Goal: Task Accomplishment & Management: Manage account settings

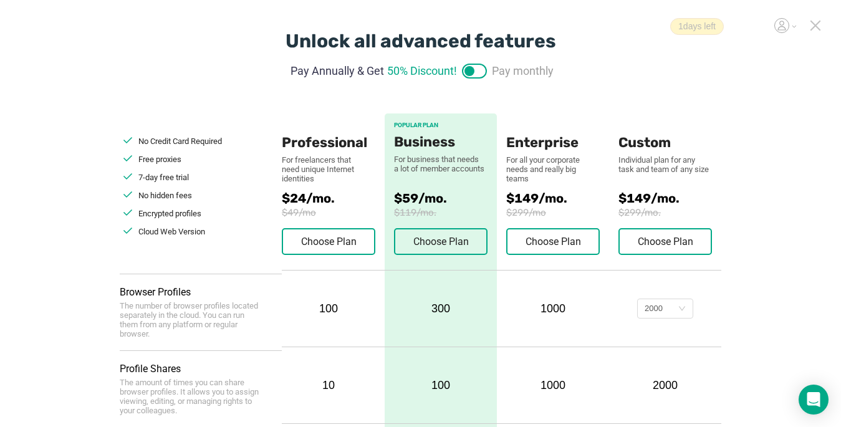
click at [627, 27] on icon at bounding box center [814, 25] width 11 height 11
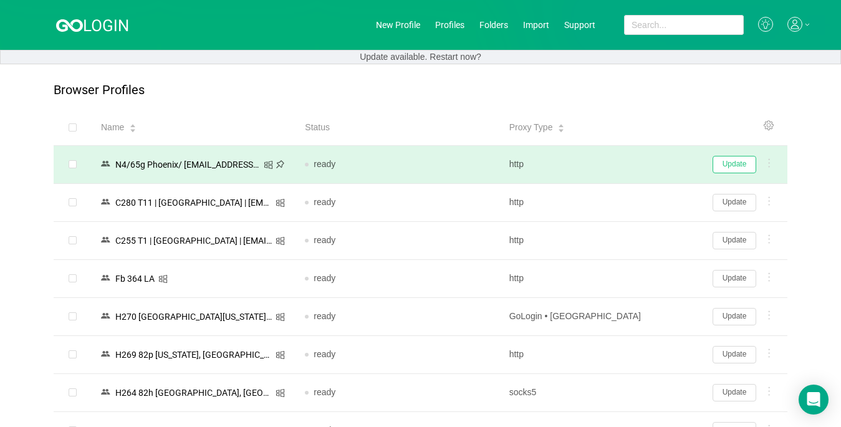
click at [627, 165] on button "Update" at bounding box center [734, 164] width 44 height 17
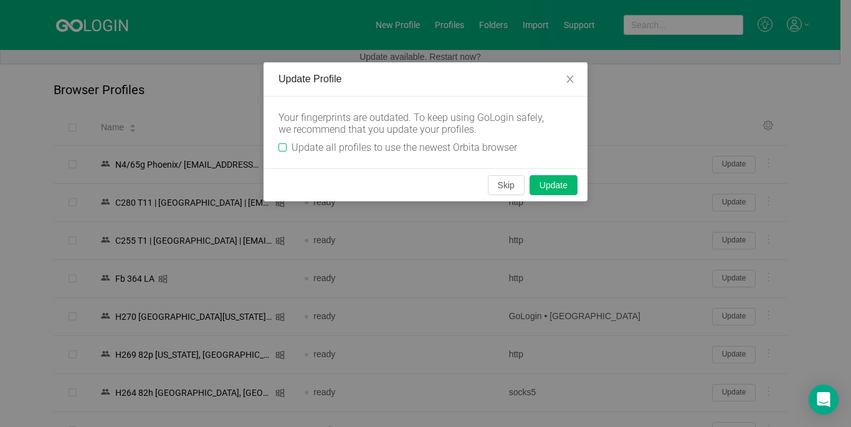
drag, startPoint x: 285, startPoint y: 147, endPoint x: 302, endPoint y: 150, distance: 17.6
click at [282, 147] on input "Update all profiles to use the newest Orbita browser" at bounding box center [283, 147] width 8 height 8
checkbox input "true"
click at [507, 184] on button "Skip" at bounding box center [506, 185] width 37 height 20
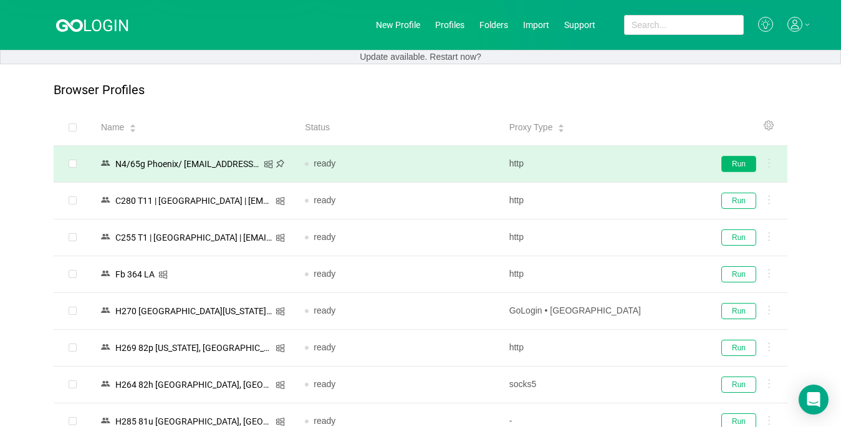
click at [627, 164] on button "Run" at bounding box center [738, 164] width 35 height 16
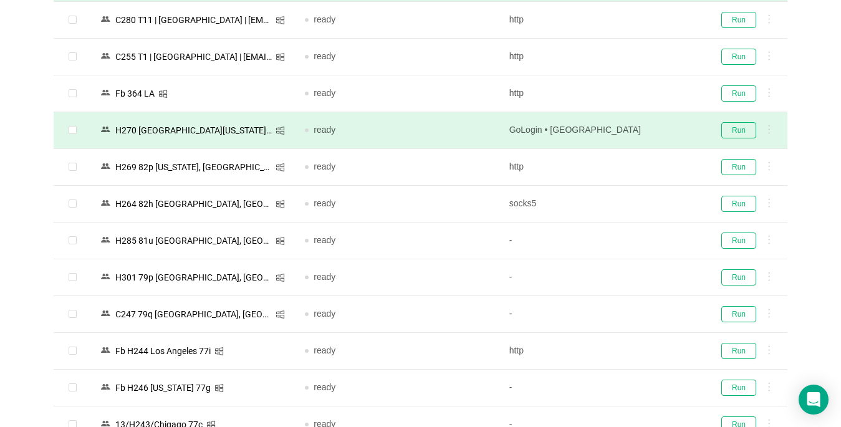
scroll to position [187, 0]
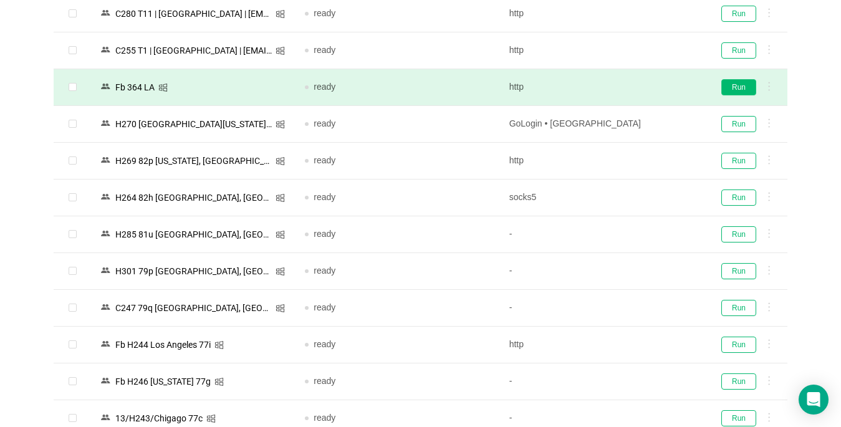
click at [627, 88] on button "Run" at bounding box center [738, 87] width 35 height 16
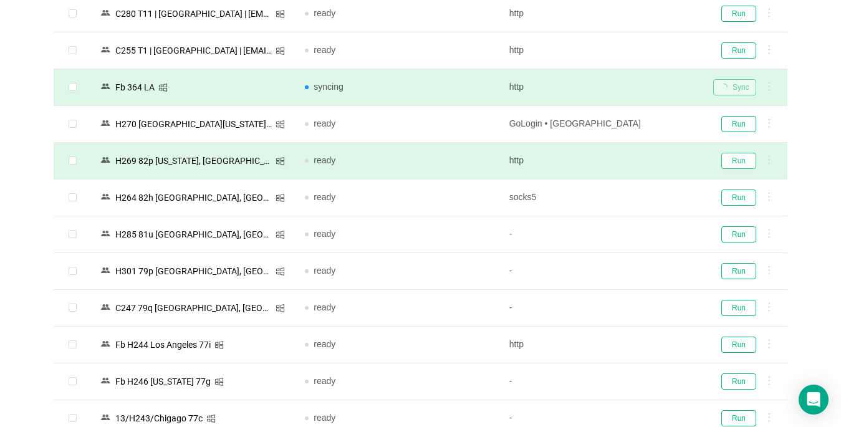
click at [627, 163] on button "Run" at bounding box center [738, 161] width 35 height 16
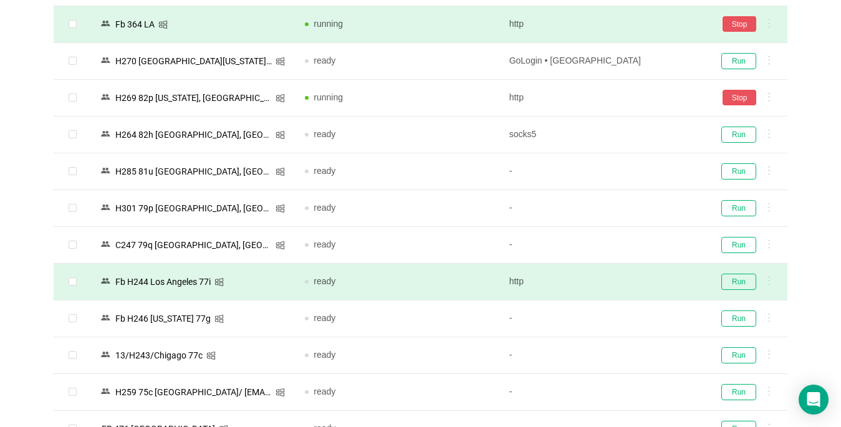
scroll to position [312, 0]
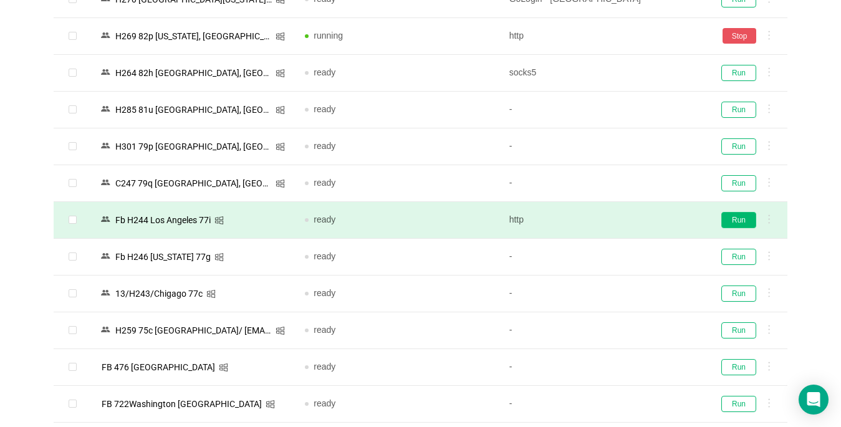
click at [627, 220] on button "Run" at bounding box center [738, 220] width 35 height 16
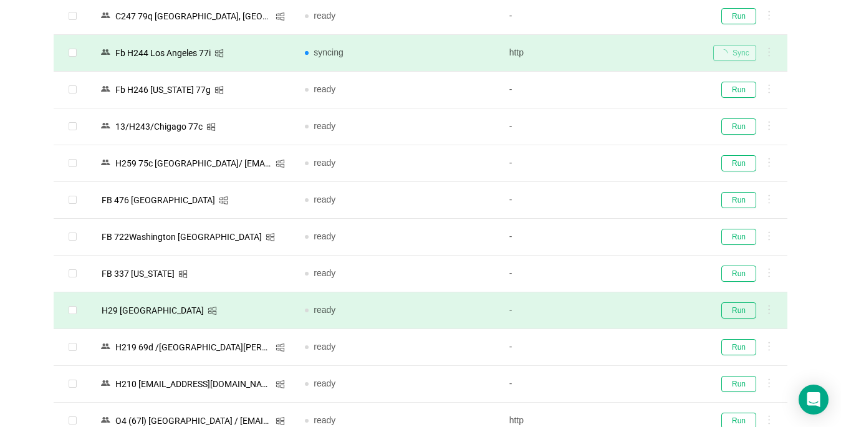
scroll to position [561, 0]
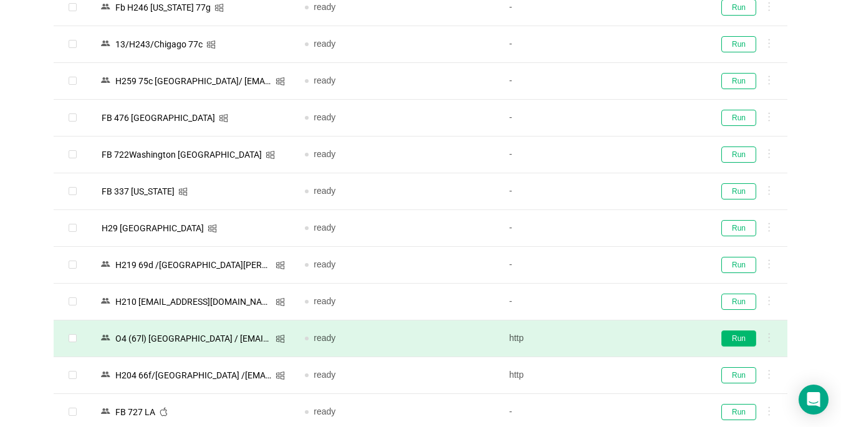
click at [627, 341] on button "Run" at bounding box center [738, 338] width 35 height 16
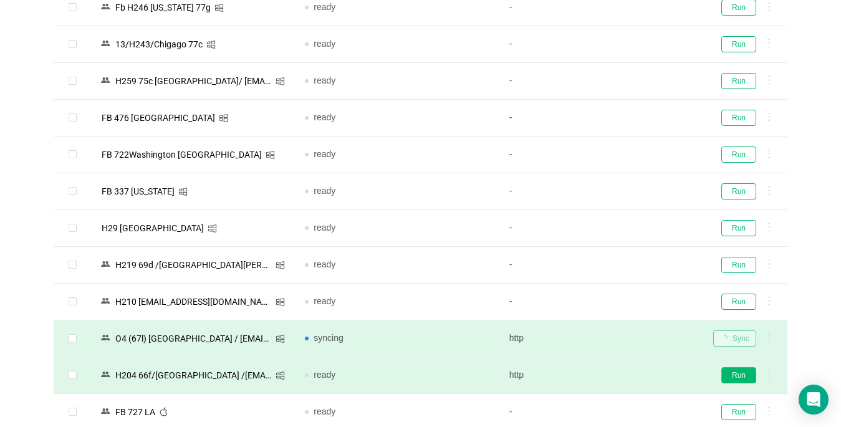
click at [627, 370] on button "Run" at bounding box center [738, 375] width 35 height 16
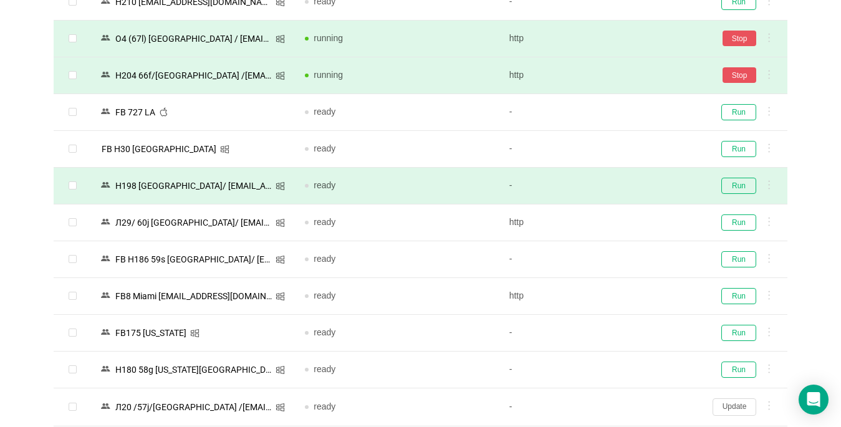
scroll to position [869, 0]
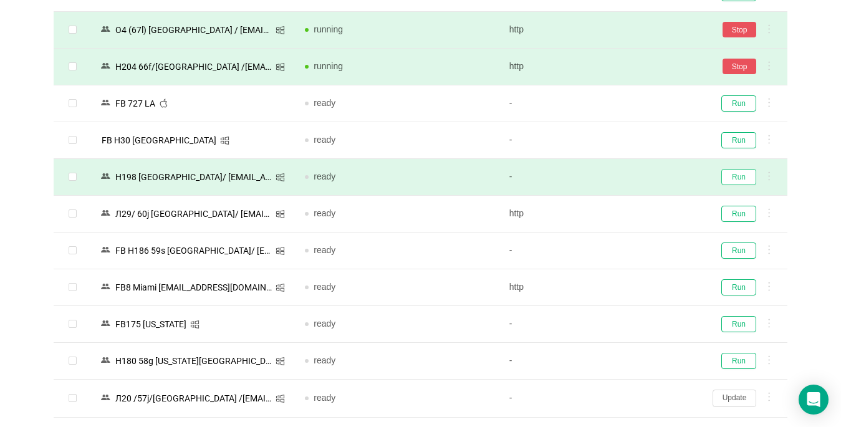
click at [627, 180] on button "Run" at bounding box center [738, 177] width 35 height 16
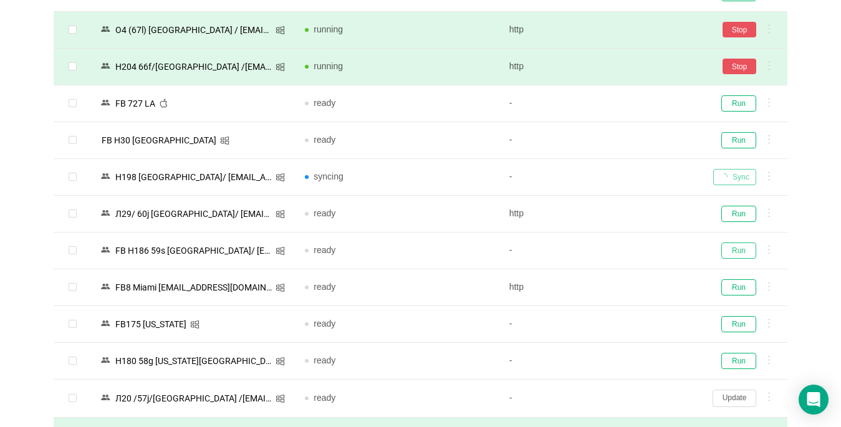
drag, startPoint x: 738, startPoint y: 250, endPoint x: 324, endPoint y: 423, distance: 448.9
click at [627, 252] on button "Run" at bounding box center [738, 250] width 35 height 16
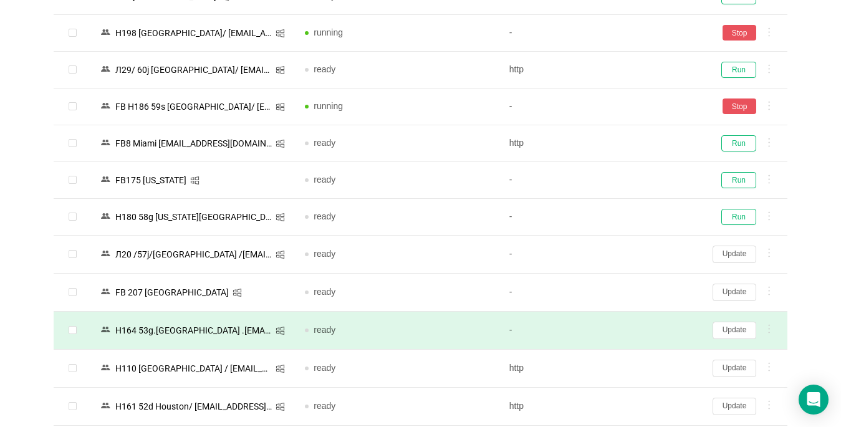
scroll to position [1056, 0]
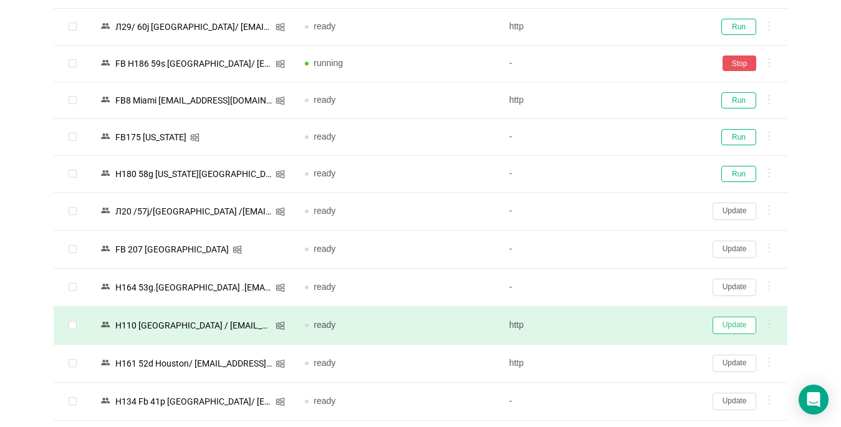
click at [627, 325] on button "Update" at bounding box center [734, 325] width 44 height 17
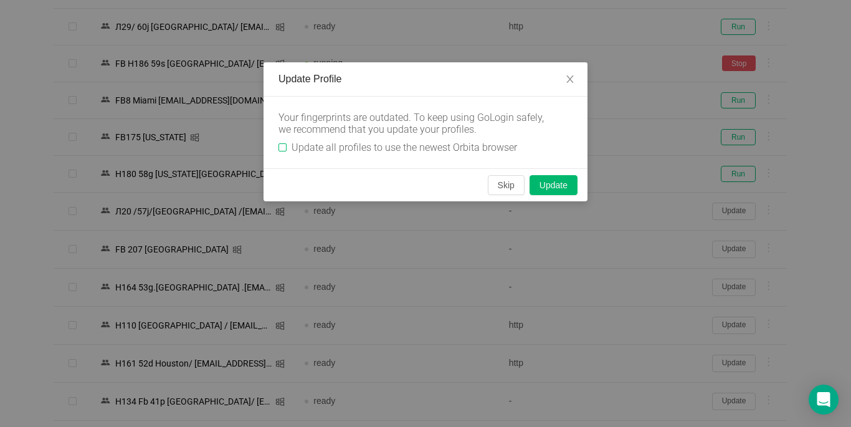
click at [283, 151] on input "Update all profiles to use the newest Orbita browser" at bounding box center [283, 147] width 8 height 8
checkbox input "true"
click at [507, 191] on button "Skip" at bounding box center [506, 185] width 37 height 20
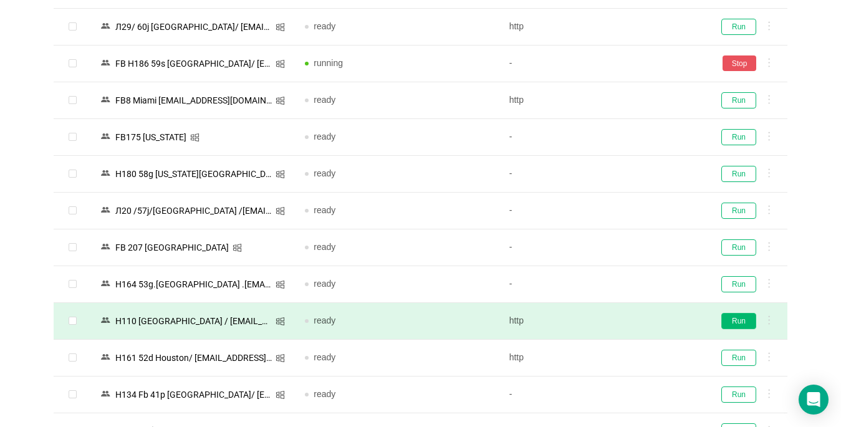
click at [627, 321] on button "Run" at bounding box center [738, 321] width 35 height 16
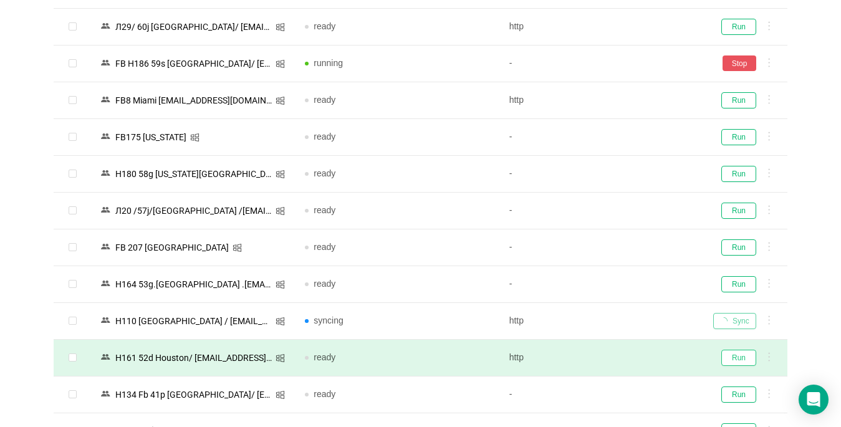
click at [627, 352] on button "Run" at bounding box center [738, 358] width 35 height 16
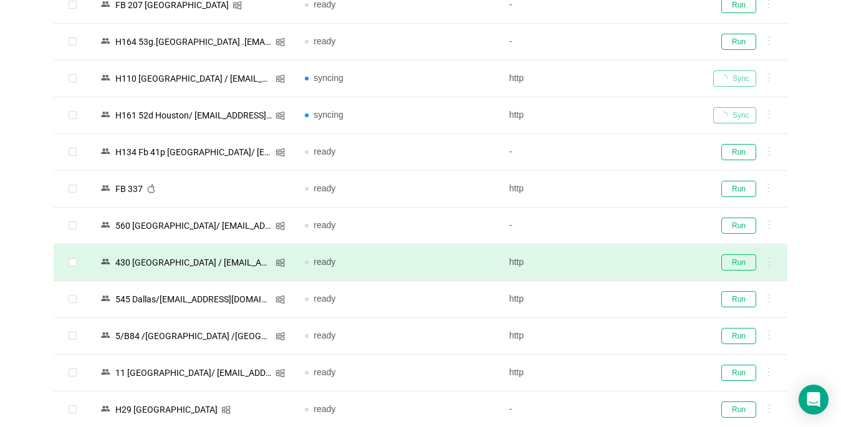
scroll to position [1305, 0]
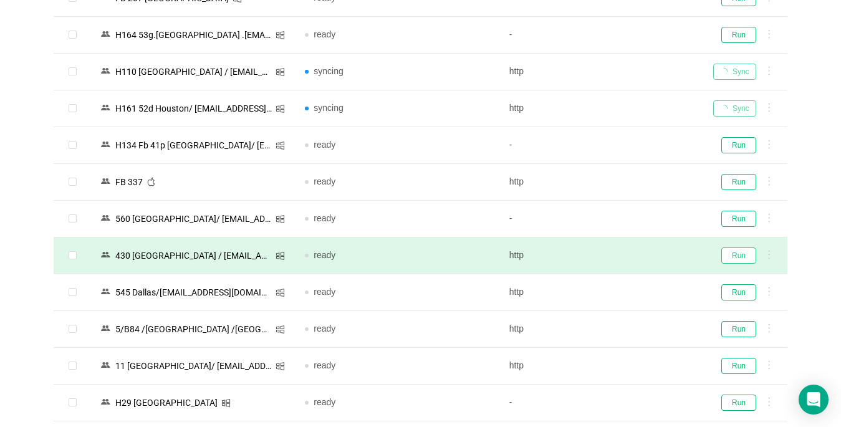
click at [627, 257] on button "Run" at bounding box center [738, 255] width 35 height 16
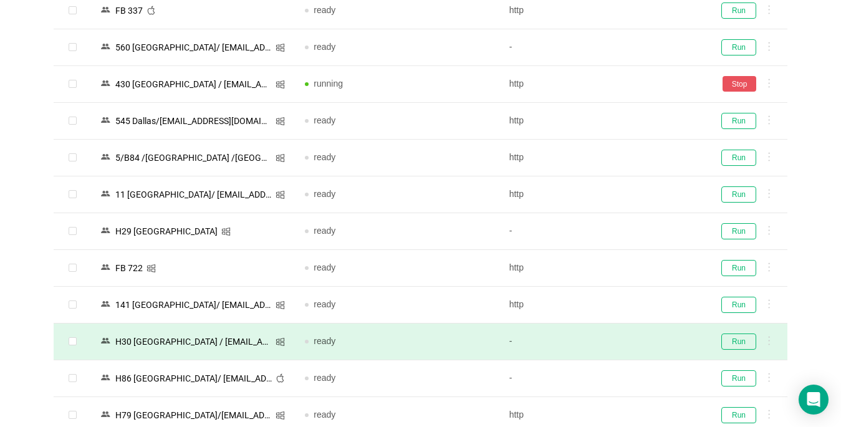
scroll to position [1492, 0]
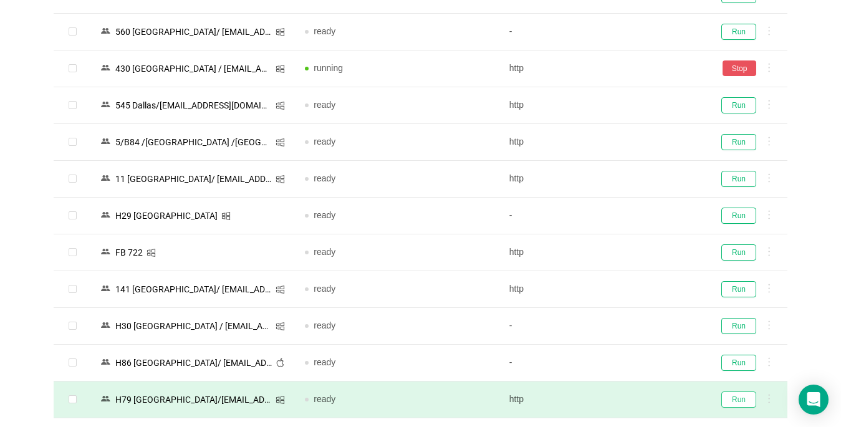
click at [627, 401] on button "Run" at bounding box center [738, 399] width 35 height 16
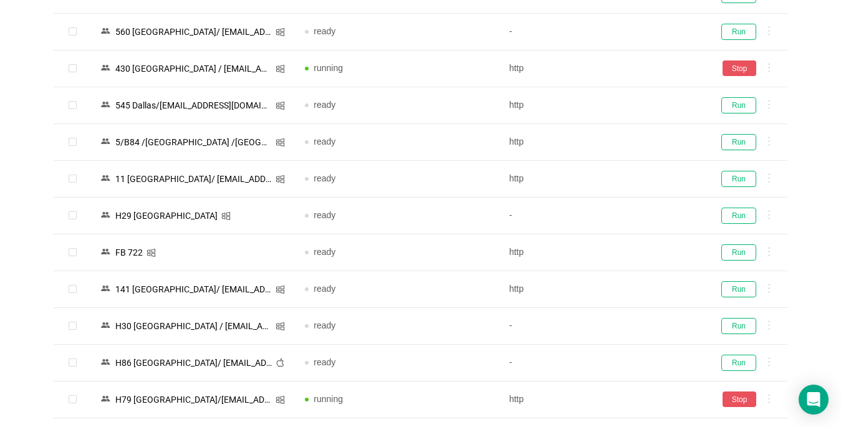
scroll to position [1742, 0]
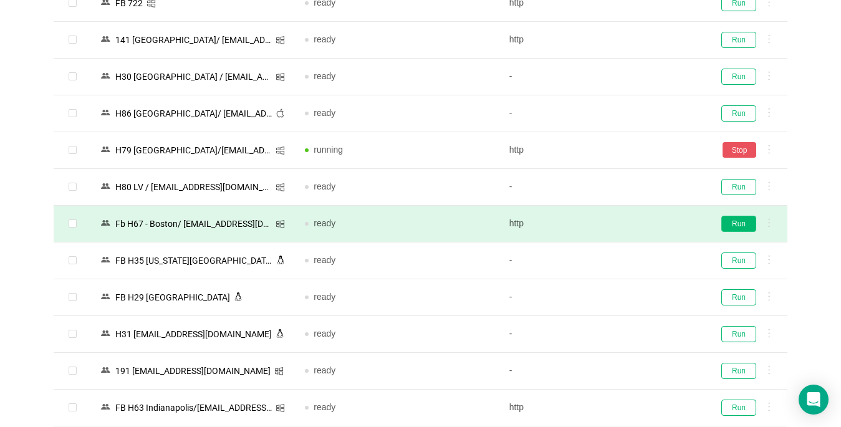
click at [627, 220] on button "Run" at bounding box center [738, 224] width 35 height 16
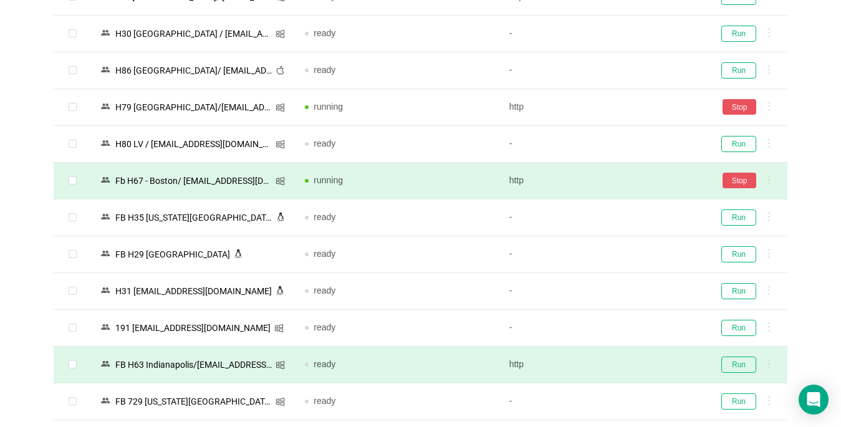
scroll to position [1866, 0]
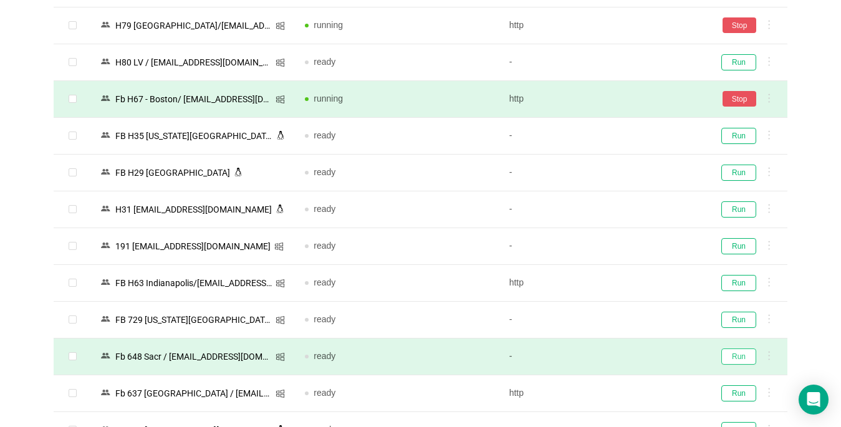
click at [627, 358] on button "Run" at bounding box center [738, 356] width 35 height 16
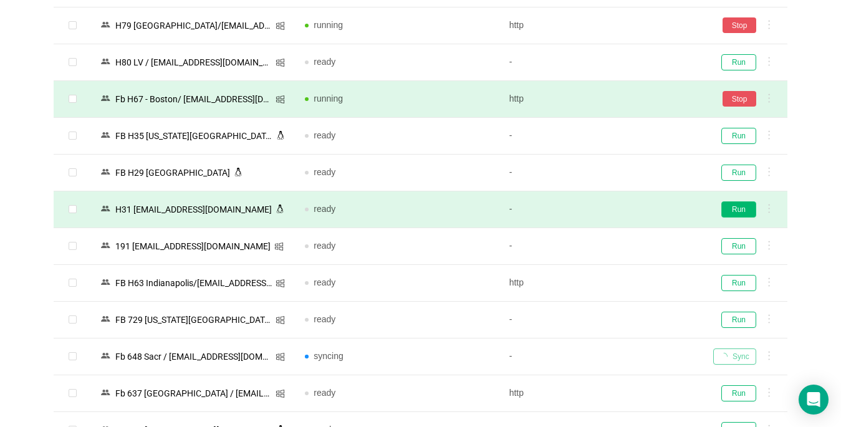
click at [627, 211] on button "Run" at bounding box center [738, 209] width 35 height 16
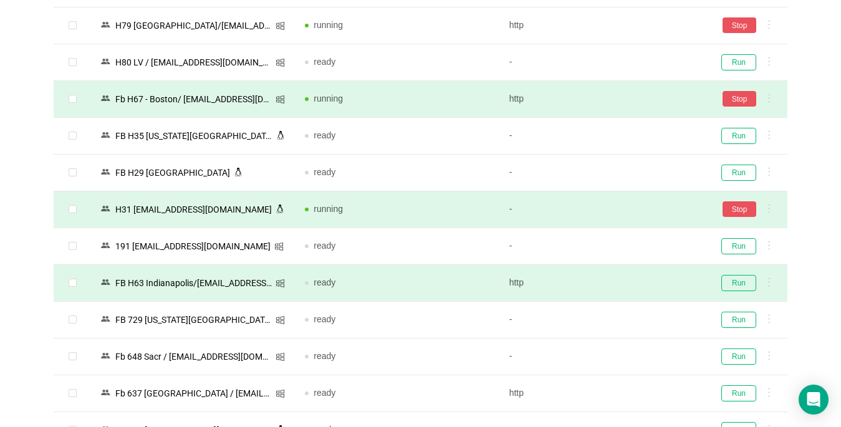
scroll to position [2053, 0]
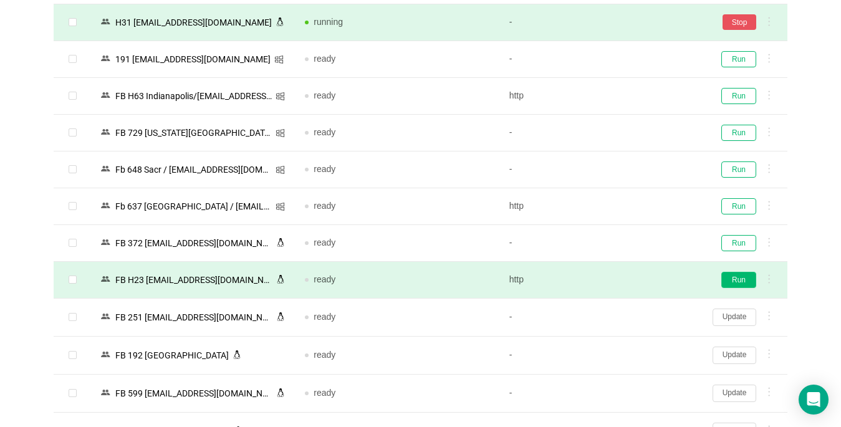
click at [627, 277] on button "Run" at bounding box center [738, 280] width 35 height 16
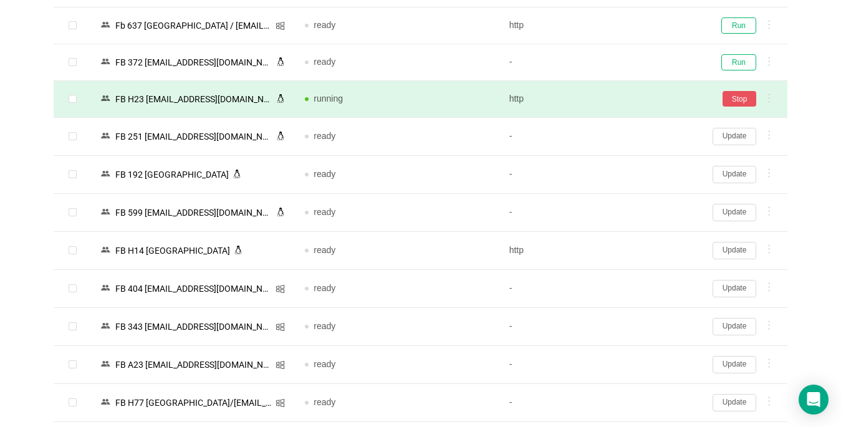
click at [627, 280] on button "Update" at bounding box center [734, 288] width 44 height 17
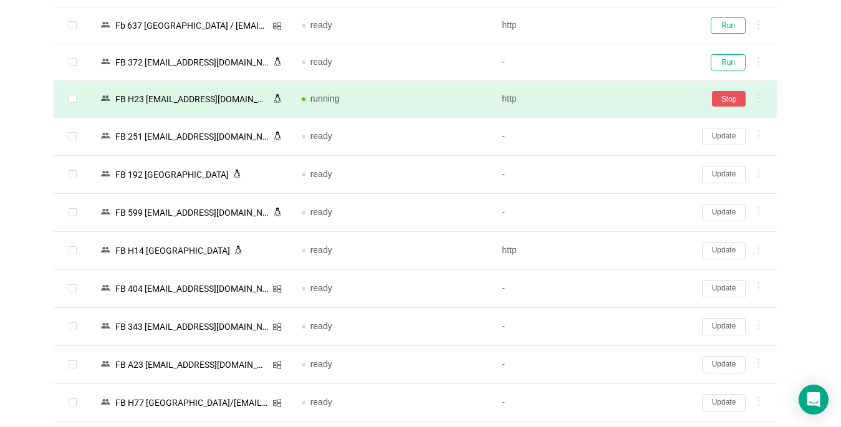
scroll to position [2302, 0]
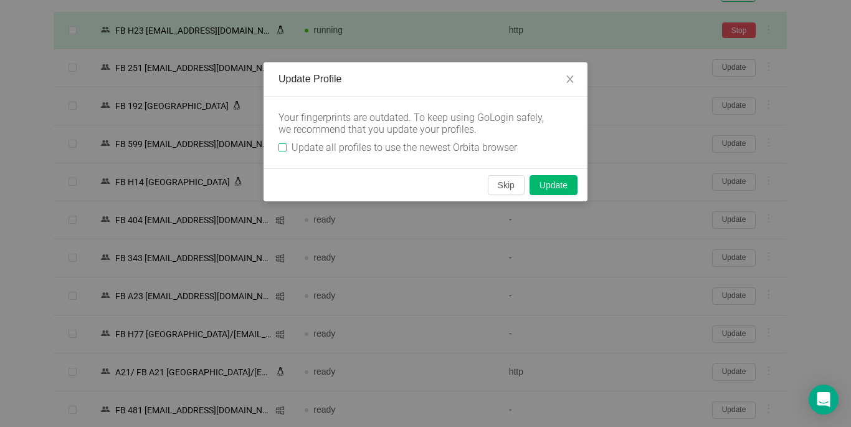
click at [280, 146] on input "Update all profiles to use the newest Orbita browser" at bounding box center [283, 147] width 8 height 8
checkbox input "true"
click at [502, 190] on button "Skip" at bounding box center [506, 185] width 37 height 20
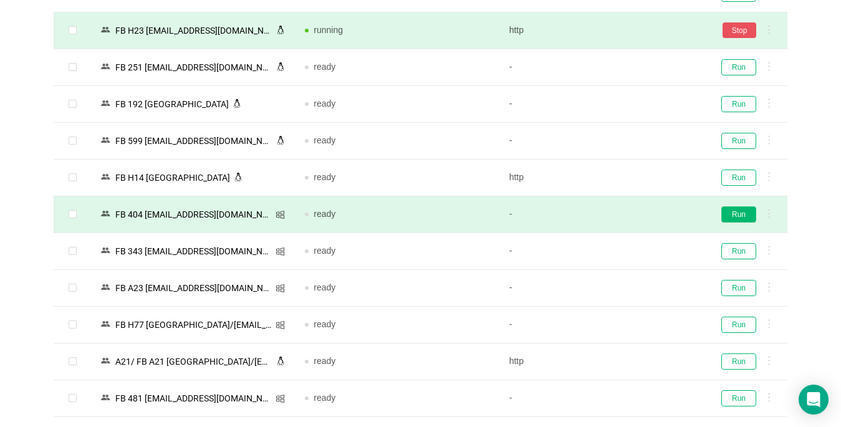
click at [627, 216] on button "Run" at bounding box center [738, 214] width 35 height 16
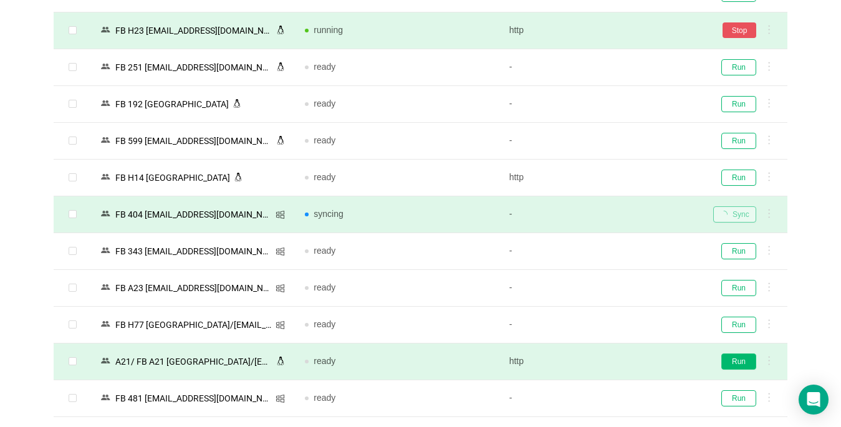
click at [627, 360] on button "Run" at bounding box center [738, 361] width 35 height 16
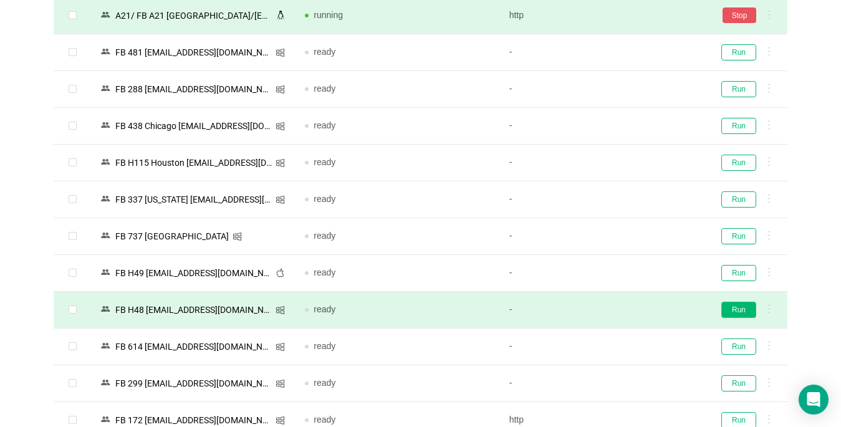
scroll to position [2676, 0]
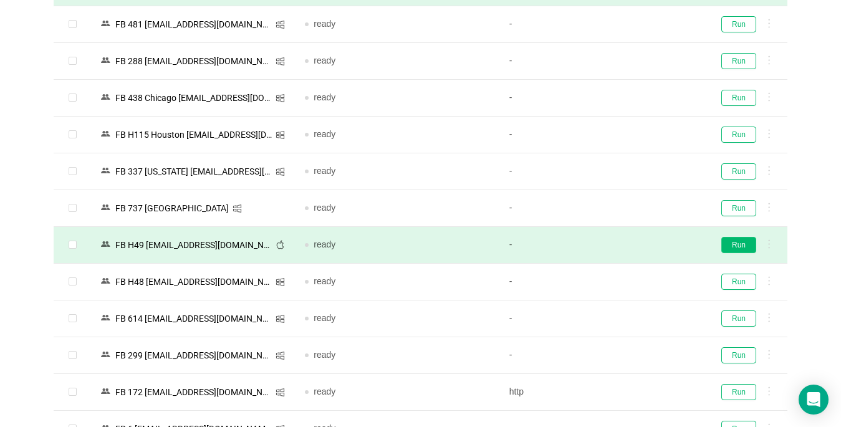
click at [627, 247] on button "Run" at bounding box center [738, 245] width 35 height 16
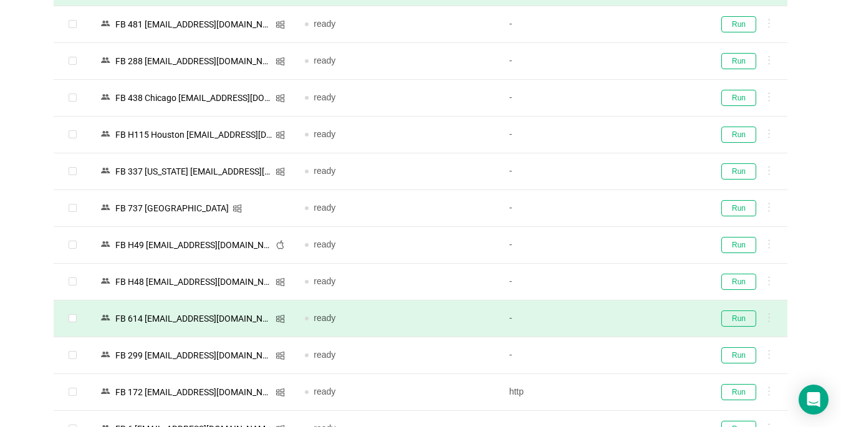
click at [627, 272] on td "Run" at bounding box center [745, 282] width 84 height 37
click at [627, 315] on button "Run" at bounding box center [738, 318] width 35 height 16
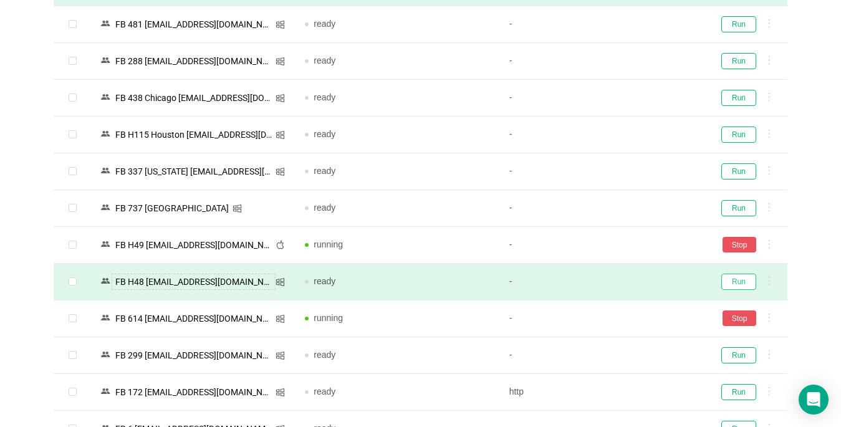
click at [627, 280] on button "Run" at bounding box center [738, 282] width 35 height 16
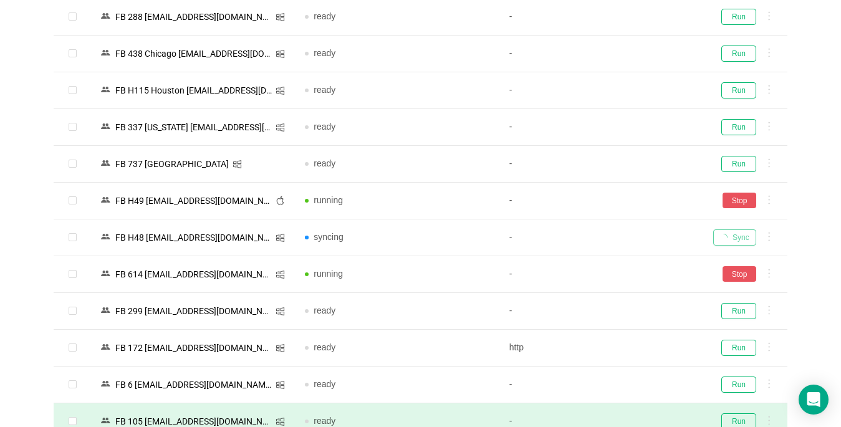
scroll to position [2788, 0]
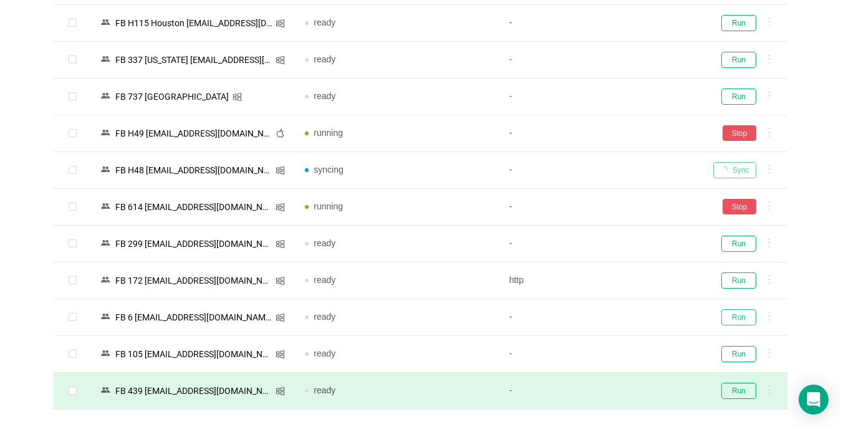
click at [627, 317] on button "Run" at bounding box center [738, 317] width 35 height 16
click at [627, 392] on button "Run" at bounding box center [738, 391] width 35 height 16
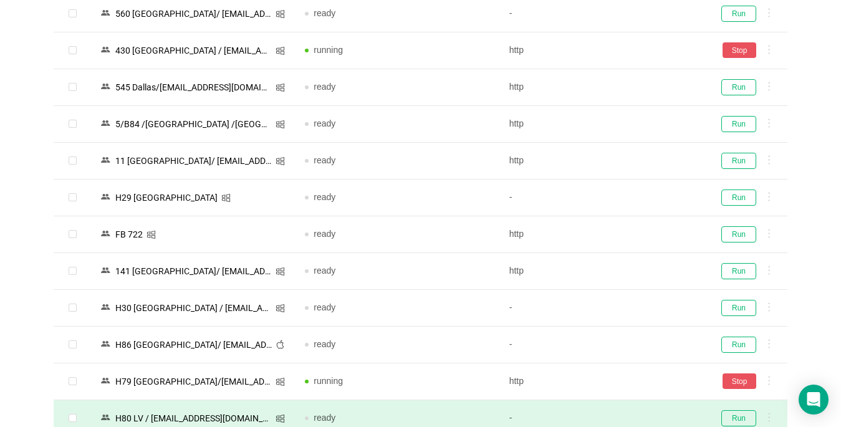
scroll to position [1479, 0]
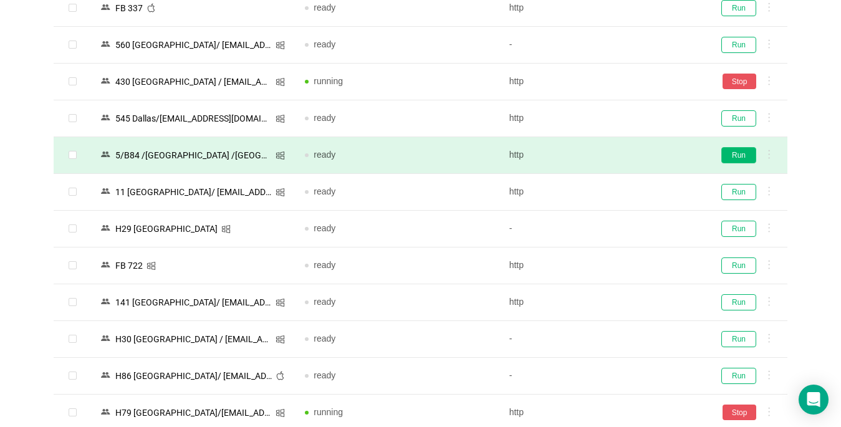
click at [627, 160] on button "Run" at bounding box center [738, 155] width 35 height 16
